Goal: Task Accomplishment & Management: Use online tool/utility

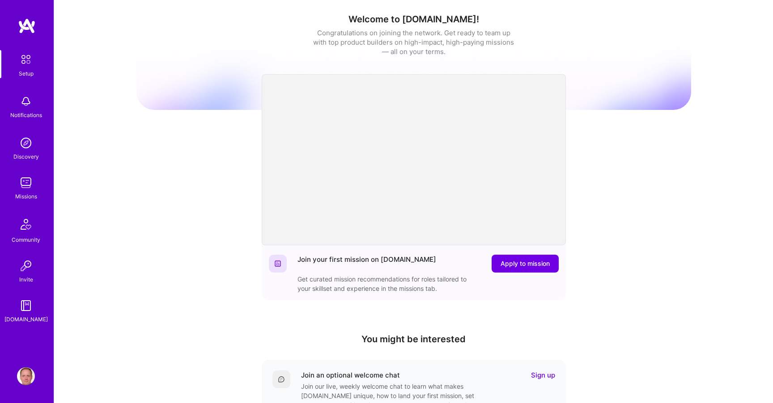
click at [35, 185] on link "Missions" at bounding box center [25, 187] width 55 height 27
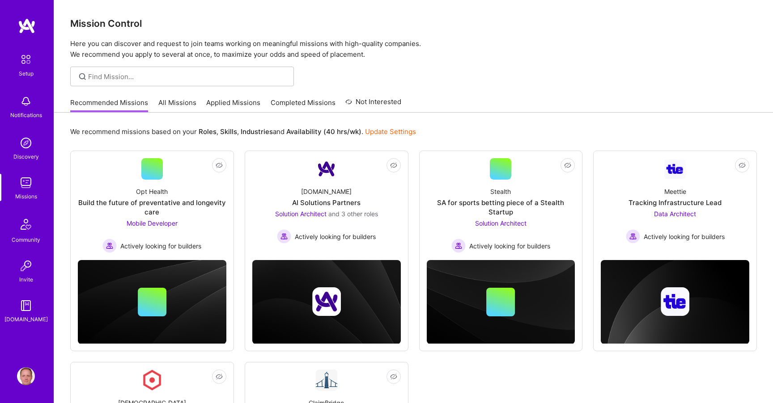
click at [171, 102] on link "All Missions" at bounding box center [177, 105] width 38 height 15
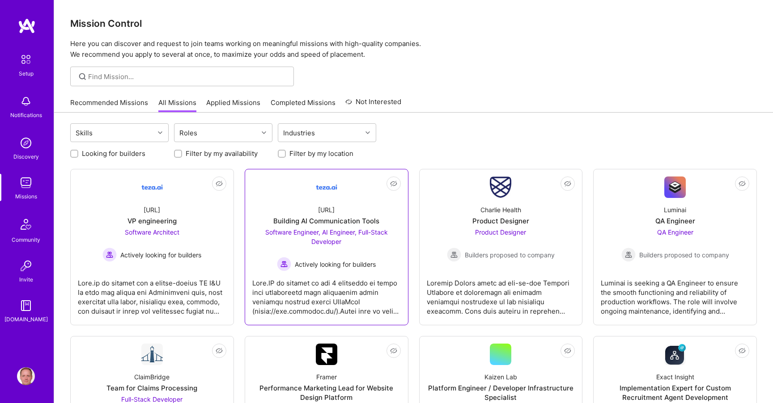
click at [276, 284] on div at bounding box center [326, 293] width 148 height 45
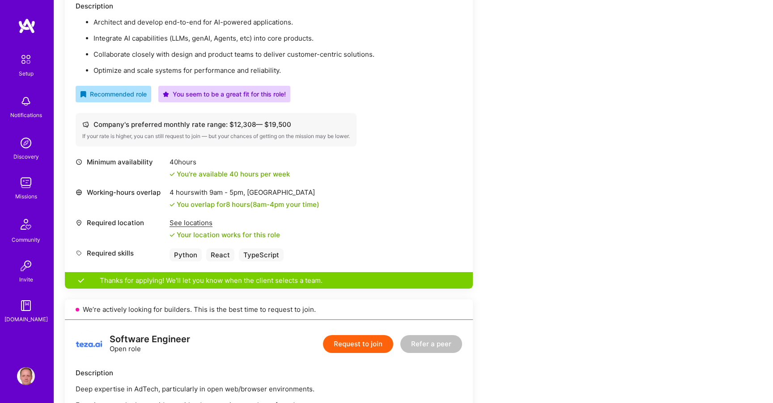
scroll to position [340, 0]
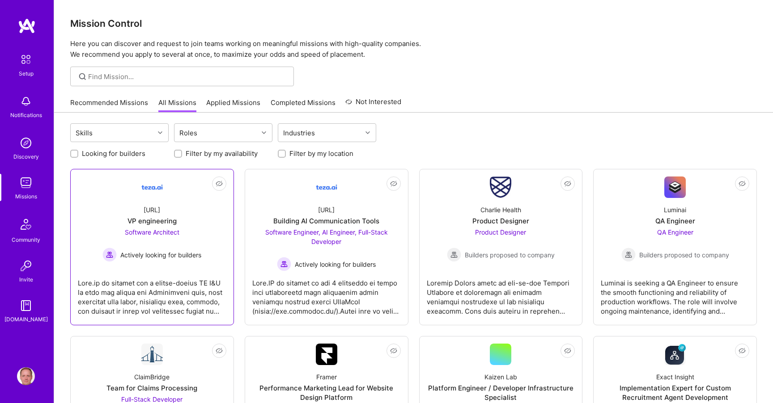
click at [138, 232] on span "Software Architect" at bounding box center [152, 232] width 55 height 8
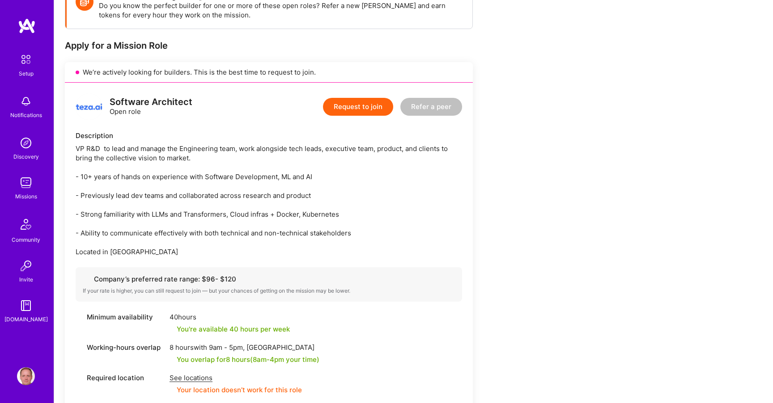
scroll to position [96, 0]
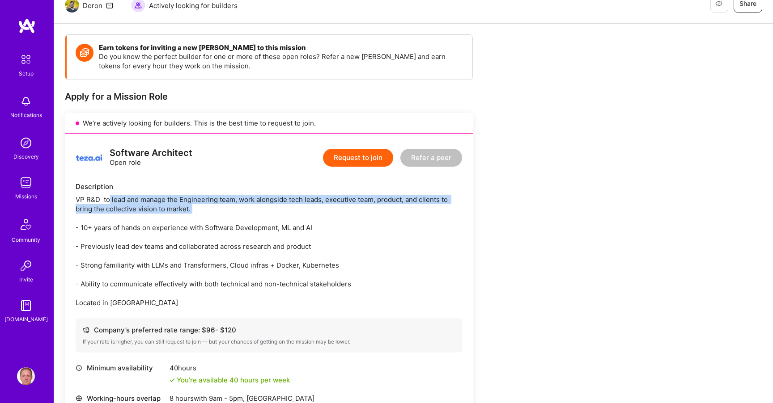
drag, startPoint x: 109, startPoint y: 200, endPoint x: 335, endPoint y: 217, distance: 227.3
click at [335, 217] on div "VP R&D to lead and manage the Engineering team, work alongside tech leads, exec…" at bounding box center [269, 251] width 386 height 113
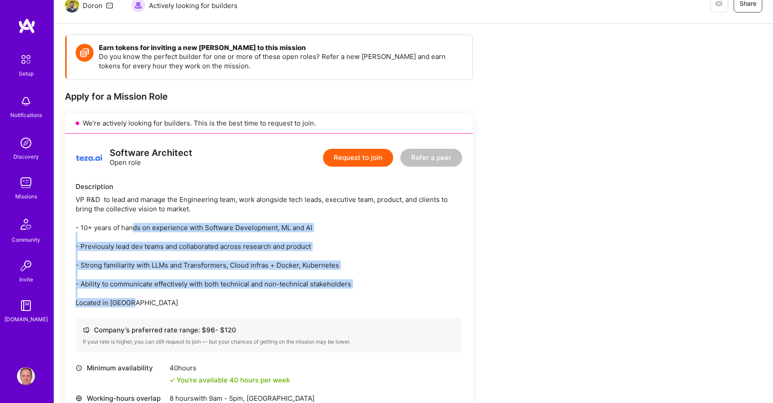
drag, startPoint x: 133, startPoint y: 226, endPoint x: 333, endPoint y: 300, distance: 212.6
click at [333, 300] on div "VP R&D to lead and manage the Engineering team, work alongside tech leads, exec…" at bounding box center [269, 251] width 386 height 113
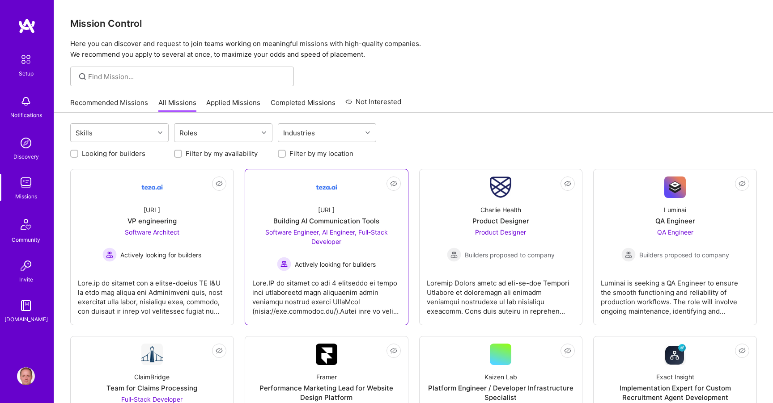
click at [271, 199] on div "[URL] Building AI Communication Tools Software Engineer, AI Engineer, Full-Stac…" at bounding box center [326, 234] width 148 height 73
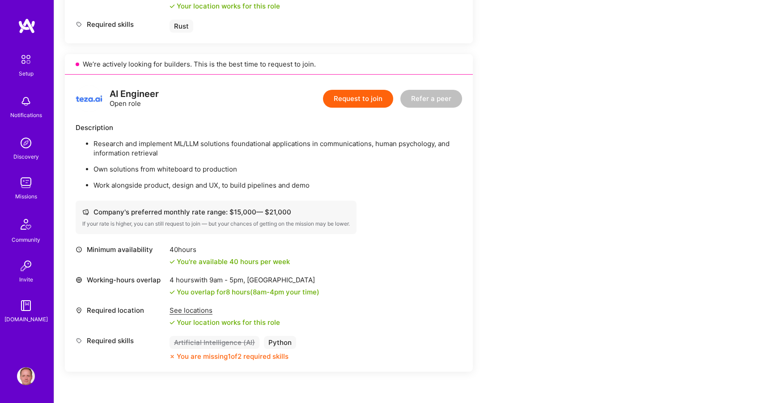
scroll to position [1054, 0]
